Goal: Transaction & Acquisition: Subscribe to service/newsletter

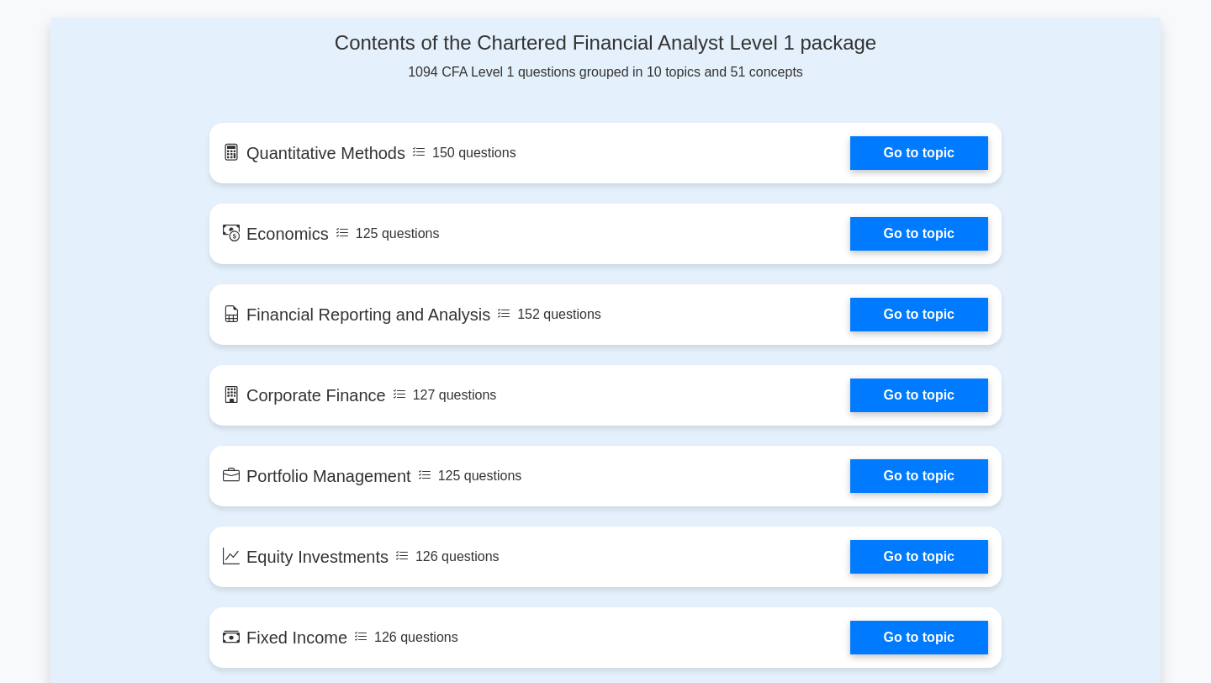
scroll to position [910, 0]
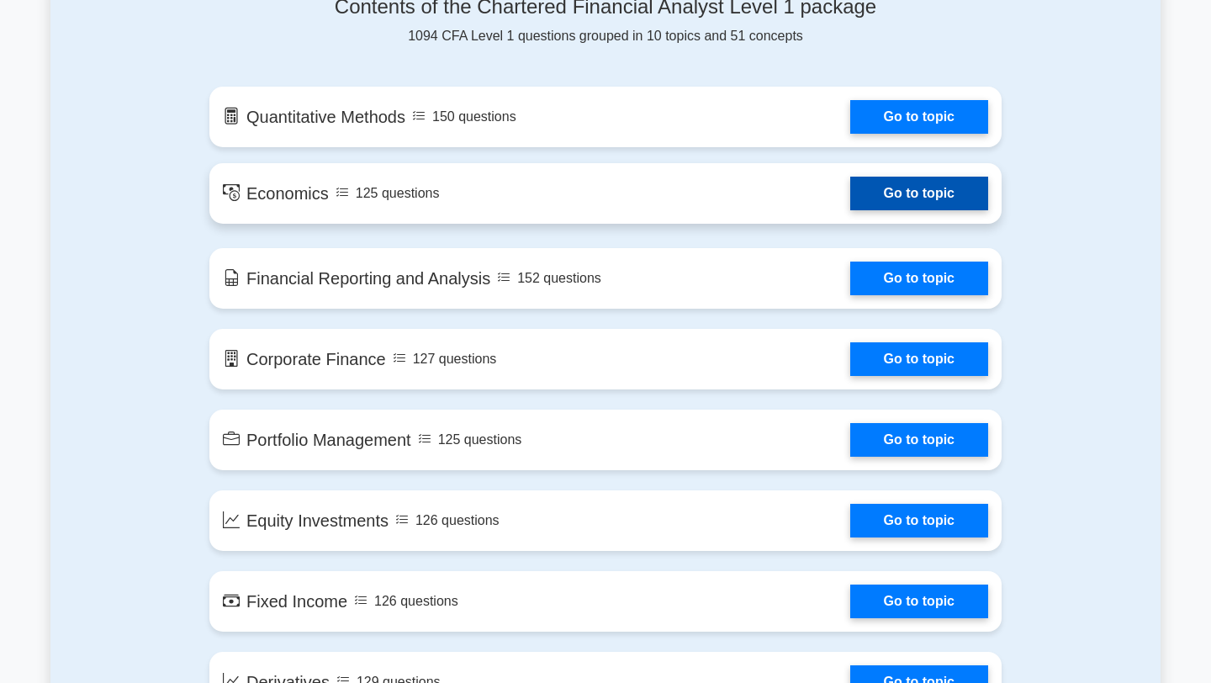
click at [897, 184] on link "Go to topic" at bounding box center [919, 194] width 138 height 34
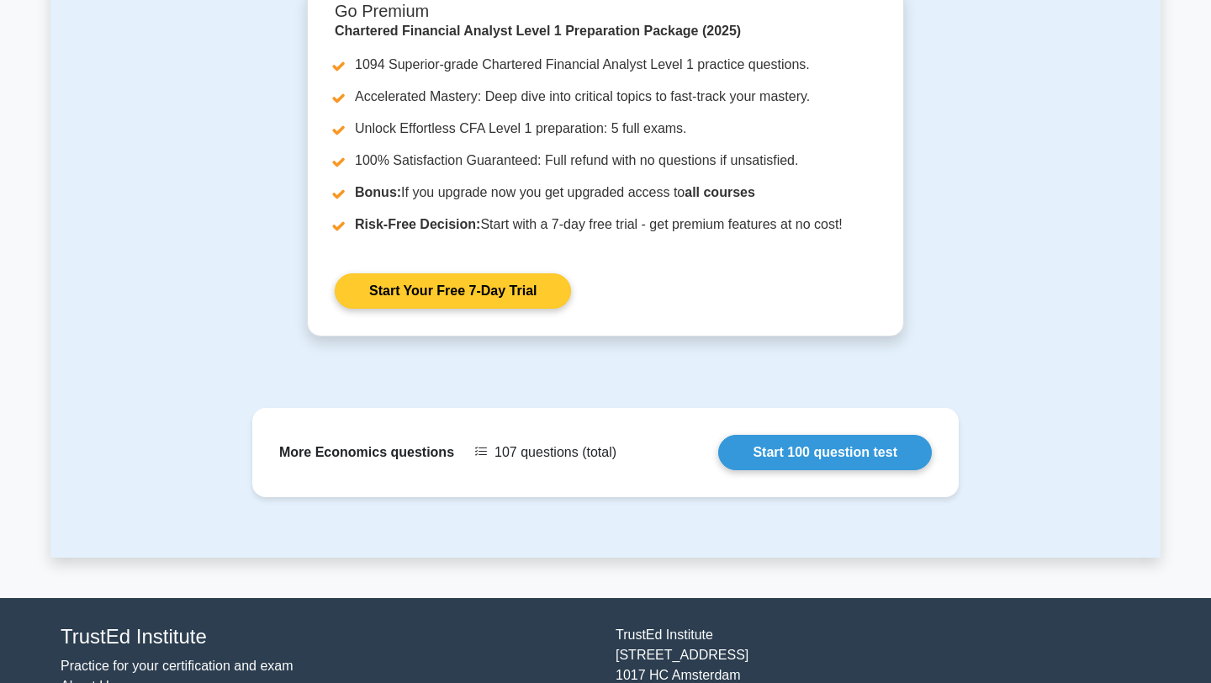
scroll to position [1992, 0]
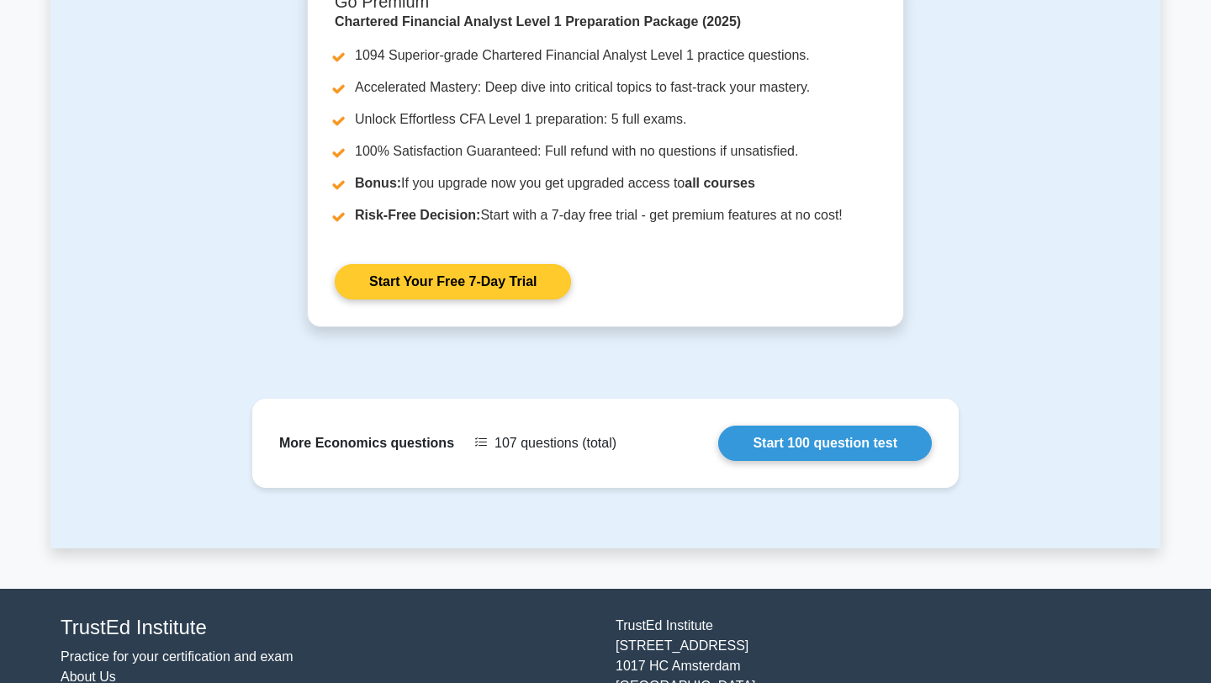
click at [526, 281] on link "Start Your Free 7-Day Trial" at bounding box center [453, 281] width 236 height 35
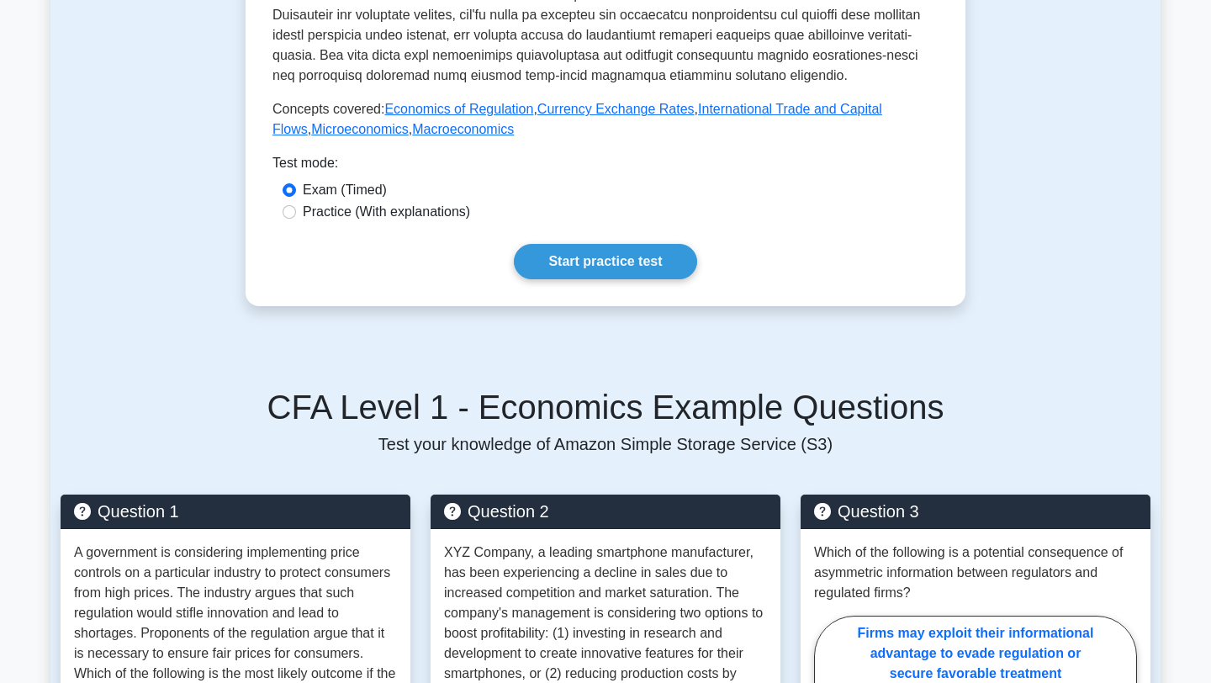
scroll to position [0, 0]
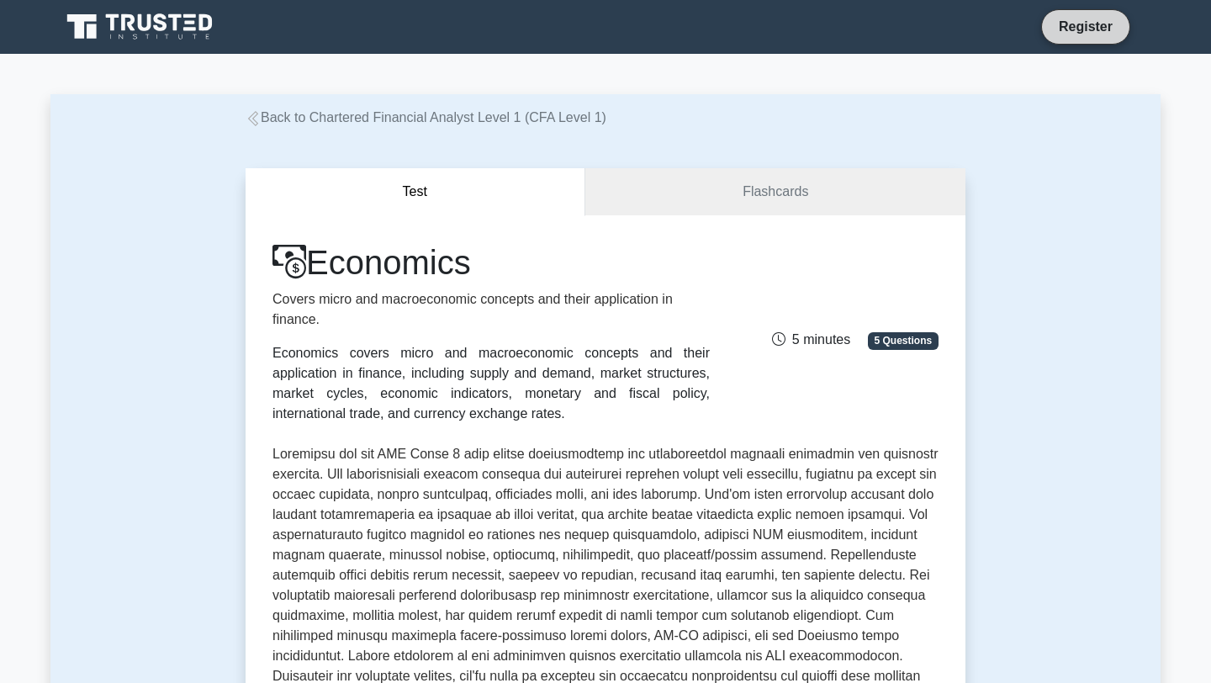
click at [1078, 37] on link "Register" at bounding box center [1086, 26] width 74 height 21
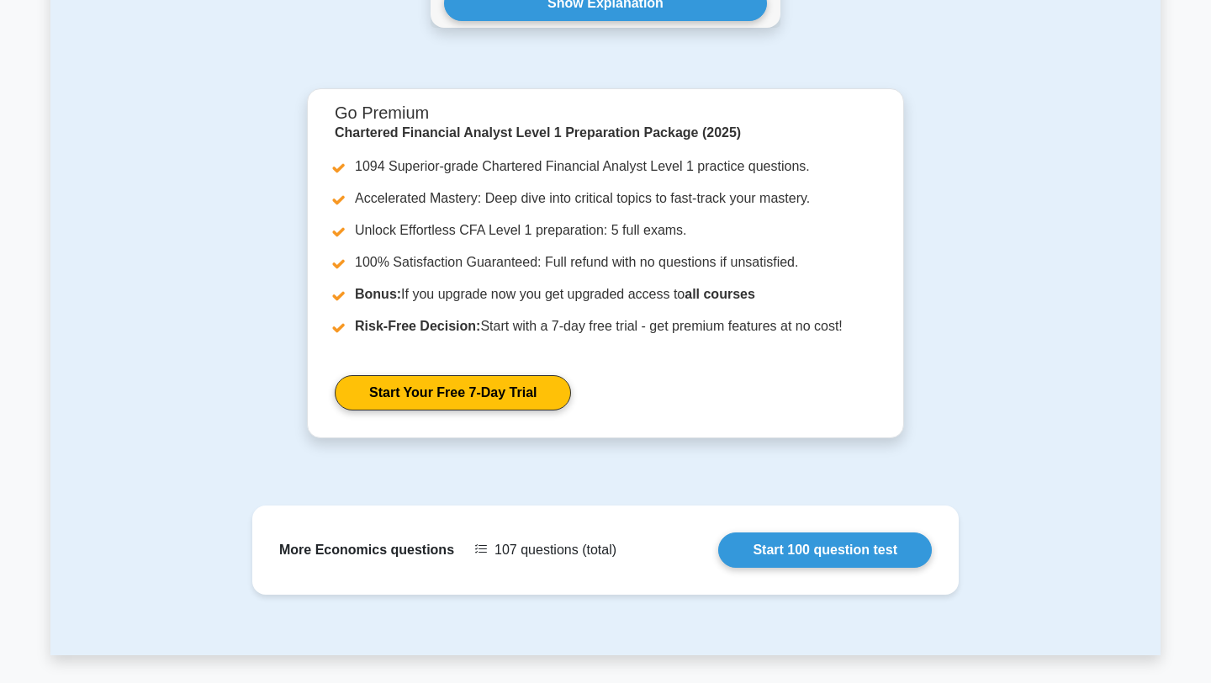
scroll to position [2084, 0]
